Goal: Navigation & Orientation: Understand site structure

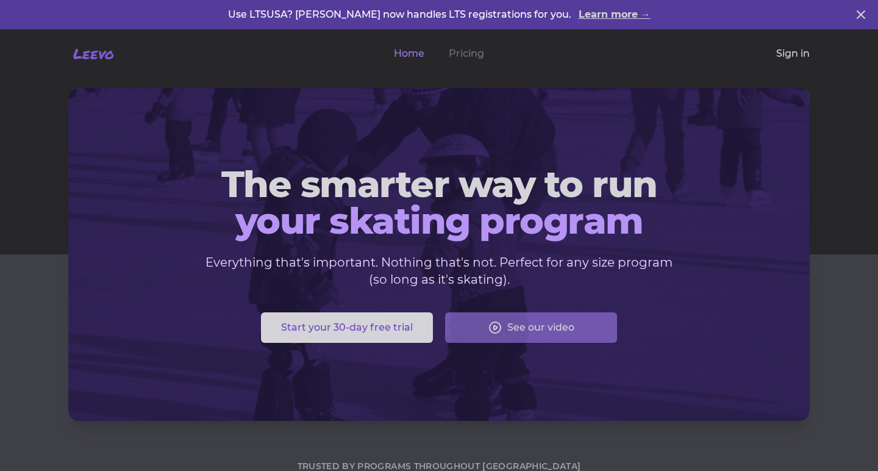
click at [797, 57] on link "Sign in" at bounding box center [794, 53] width 34 height 15
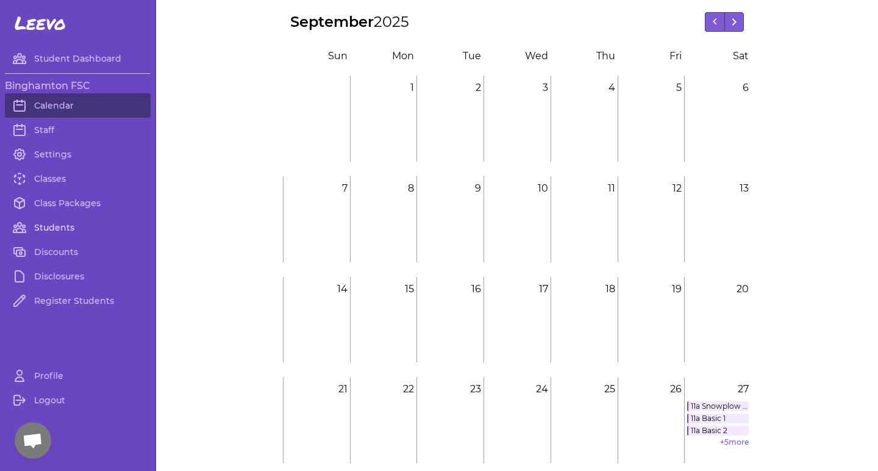
click at [63, 228] on link "Students" at bounding box center [78, 227] width 146 height 24
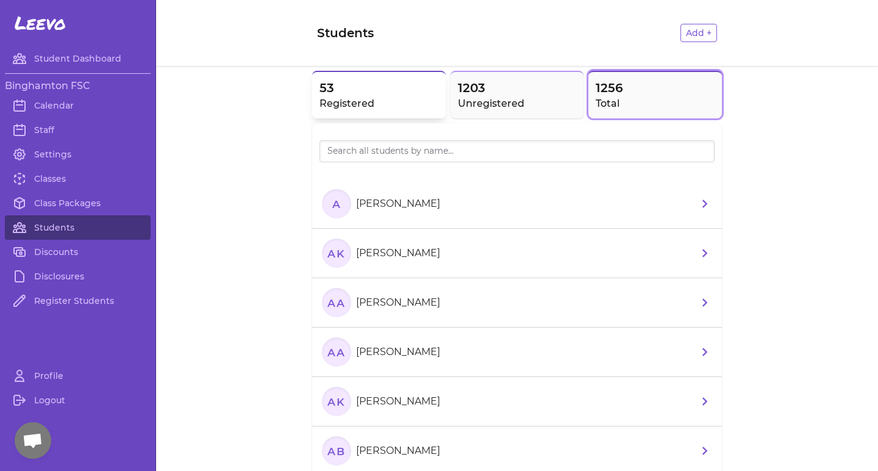
click at [361, 96] on h2 "Registered" at bounding box center [379, 103] width 119 height 15
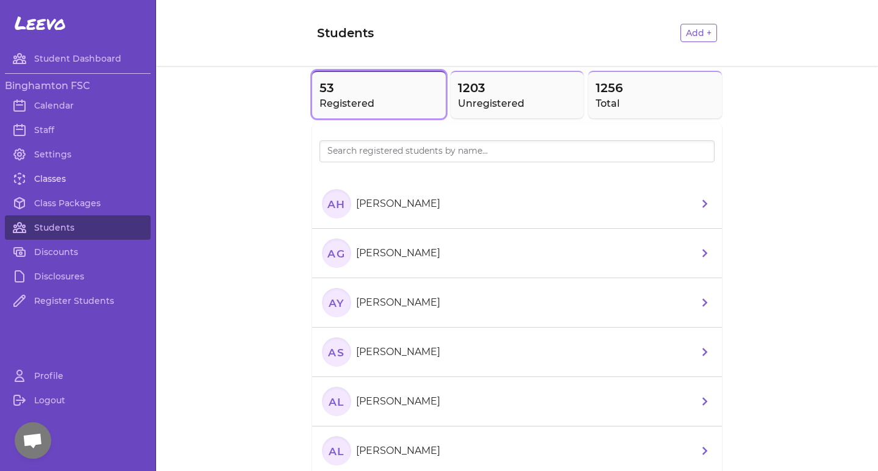
click at [38, 184] on link "Classes" at bounding box center [78, 179] width 146 height 24
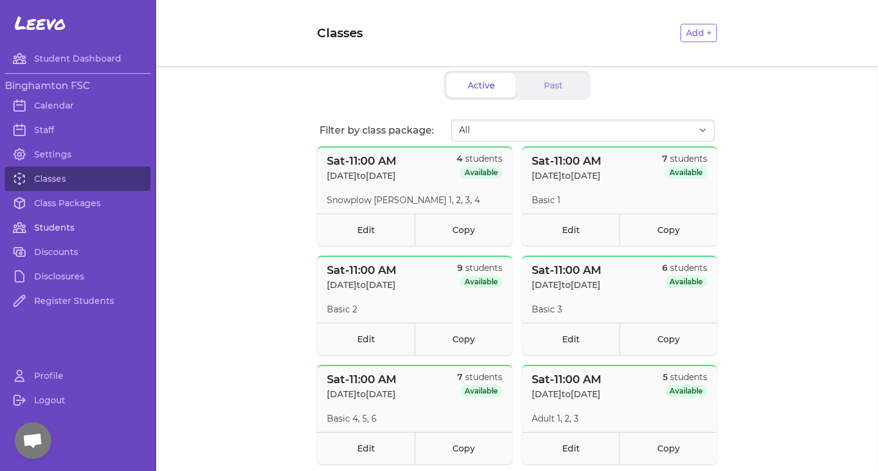
click at [37, 228] on link "Students" at bounding box center [78, 227] width 146 height 24
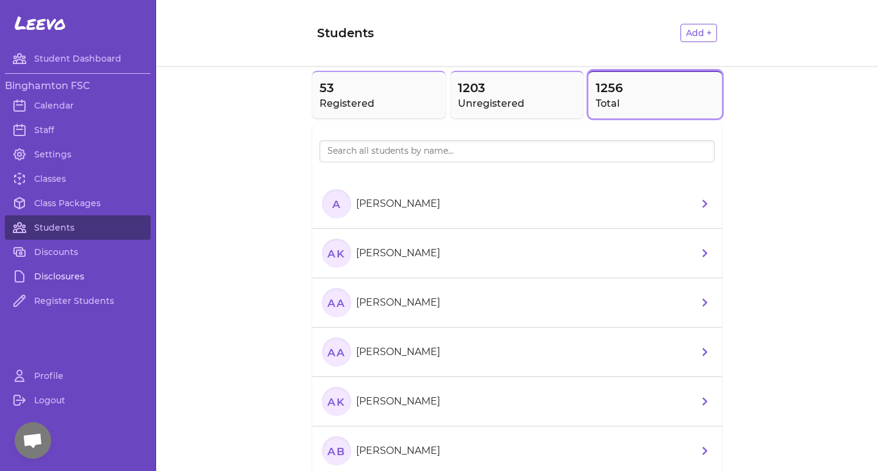
click at [37, 271] on link "Disclosures" at bounding box center [78, 276] width 146 height 24
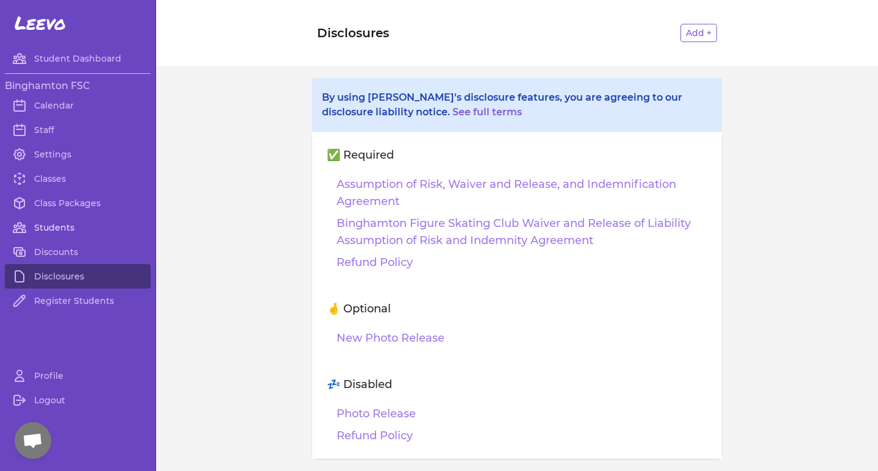
click at [45, 234] on link "Students" at bounding box center [78, 227] width 146 height 24
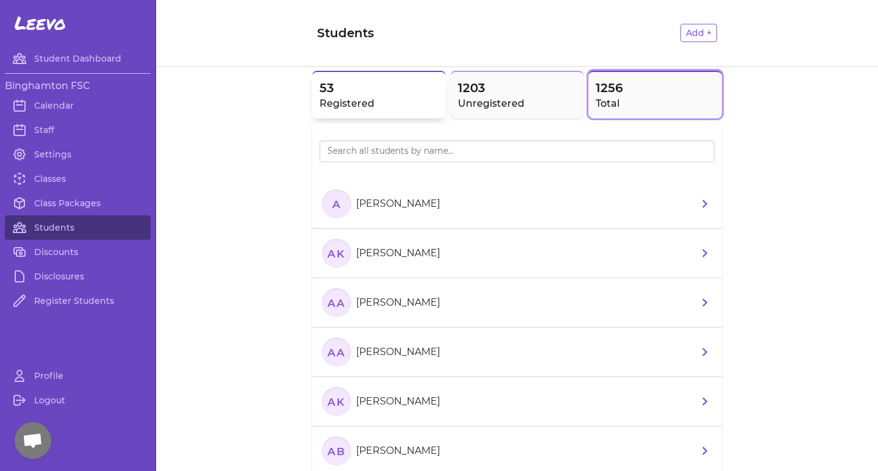
click at [339, 96] on h2 "Registered" at bounding box center [379, 103] width 119 height 15
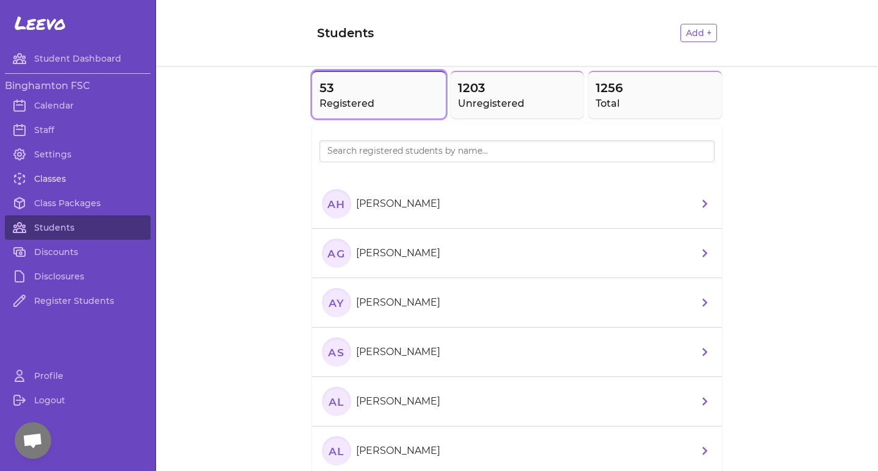
click at [47, 181] on link "Classes" at bounding box center [78, 179] width 146 height 24
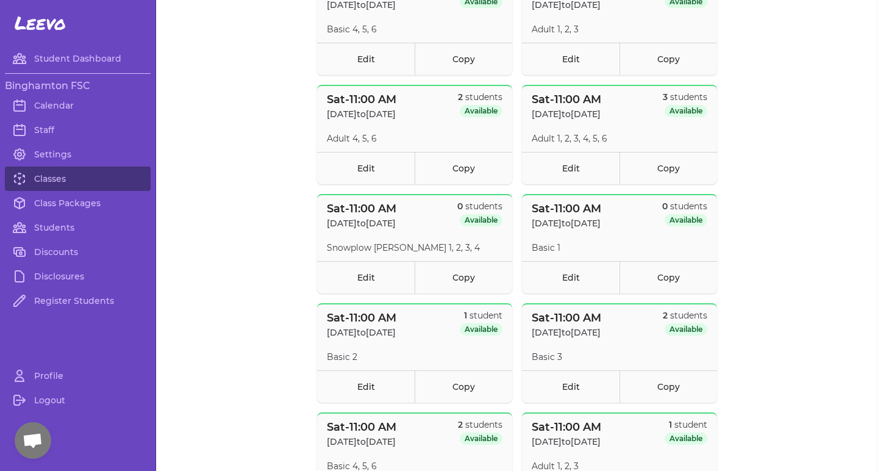
scroll to position [767, 0]
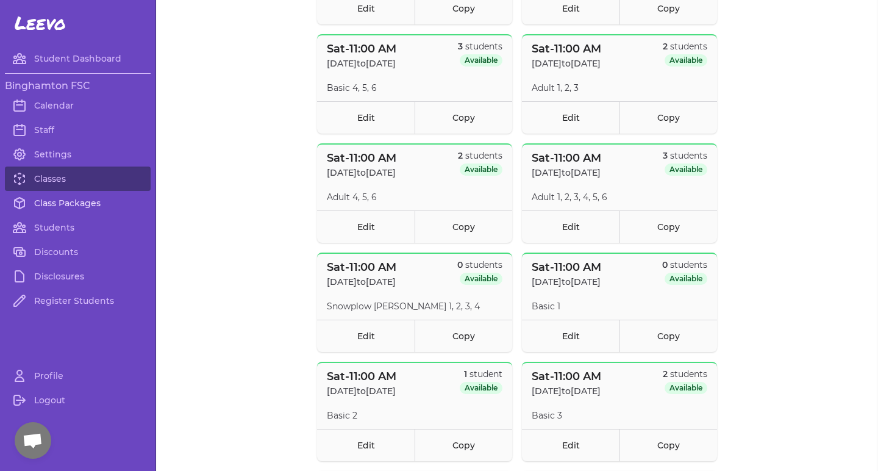
click at [60, 202] on link "Class Packages" at bounding box center [78, 203] width 146 height 24
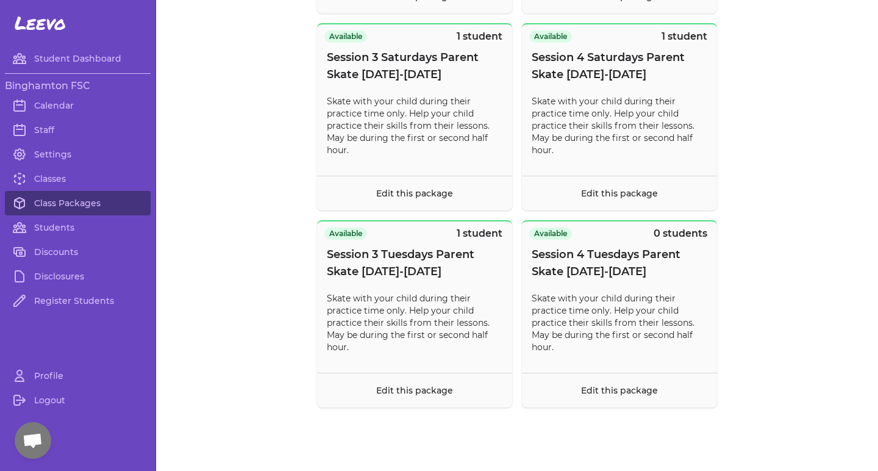
scroll to position [846, 0]
